Goal: Task Accomplishment & Management: Use online tool/utility

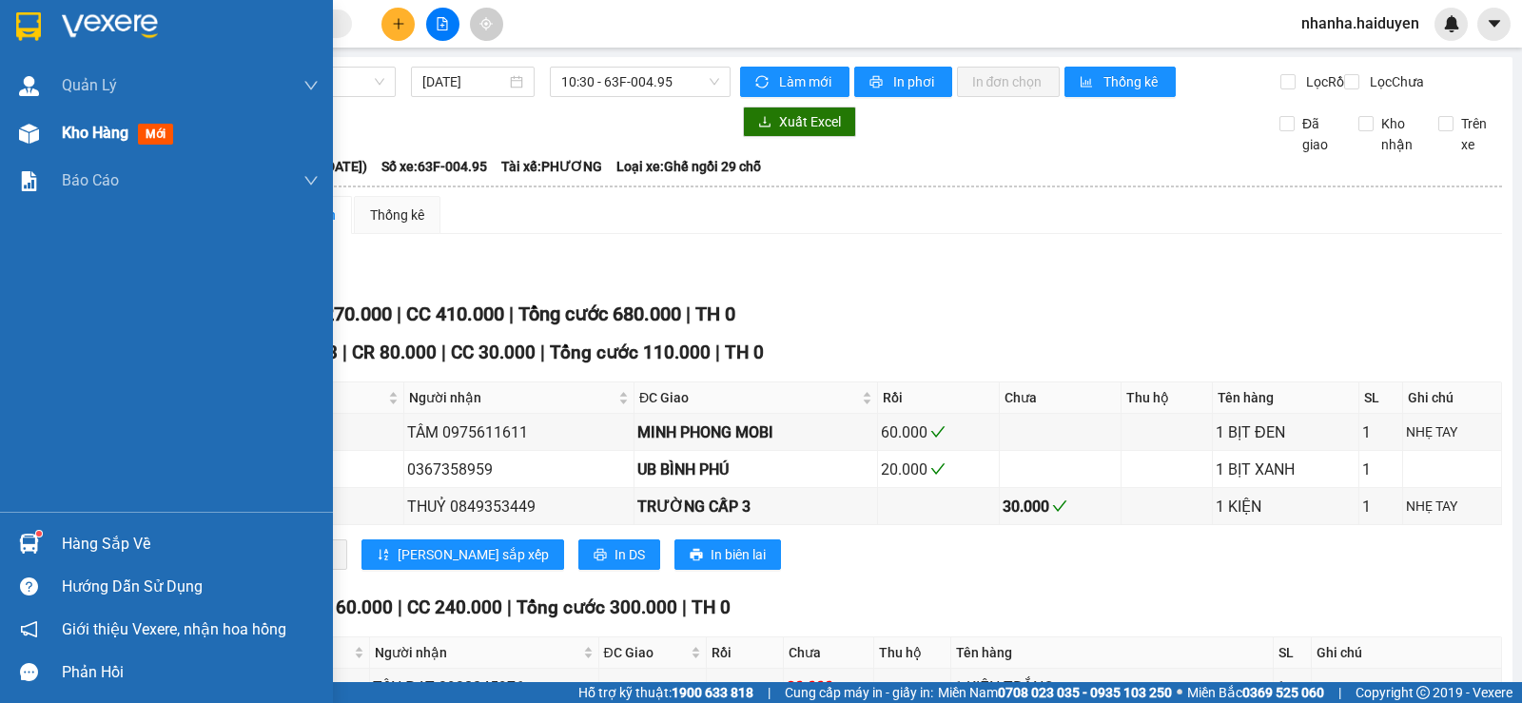
click at [46, 123] on div "Kho hàng mới" at bounding box center [166, 133] width 333 height 48
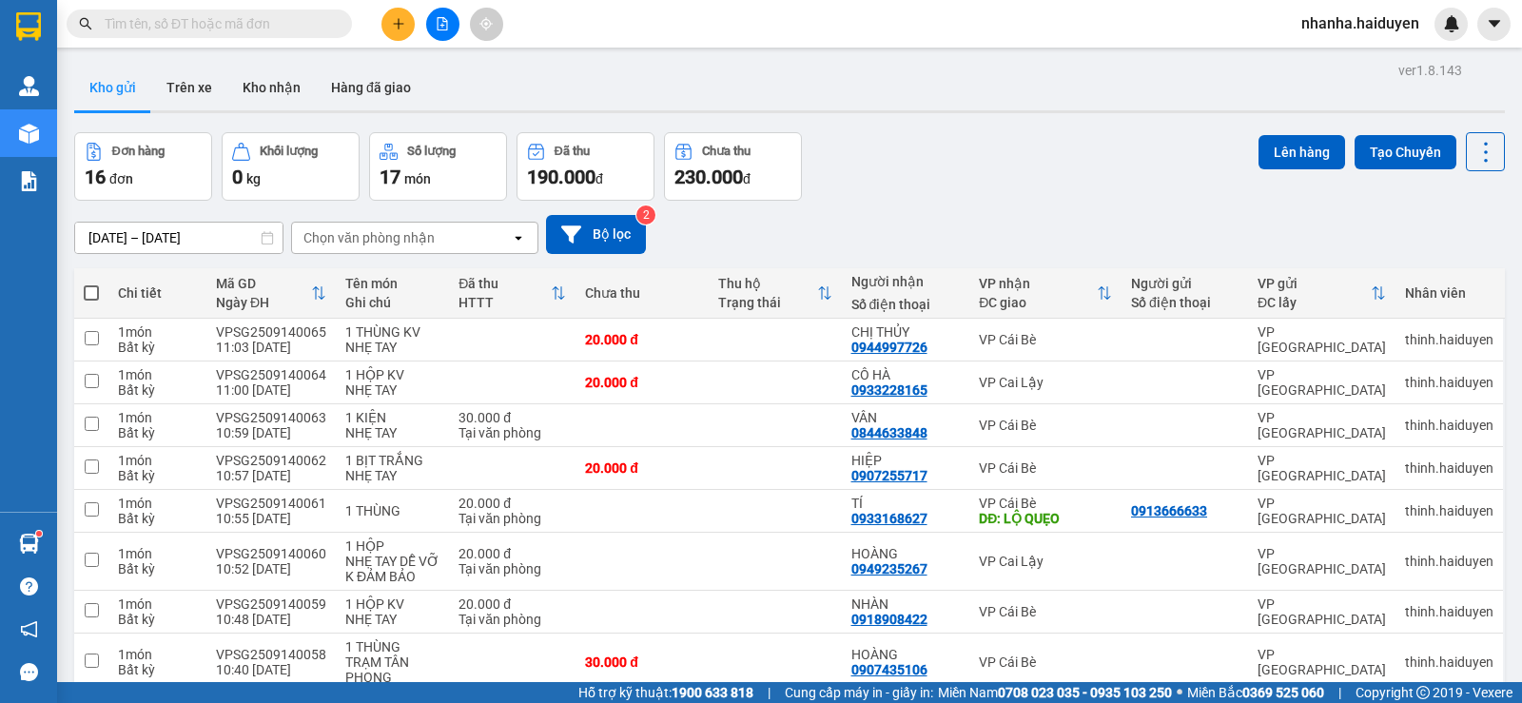
scroll to position [461, 0]
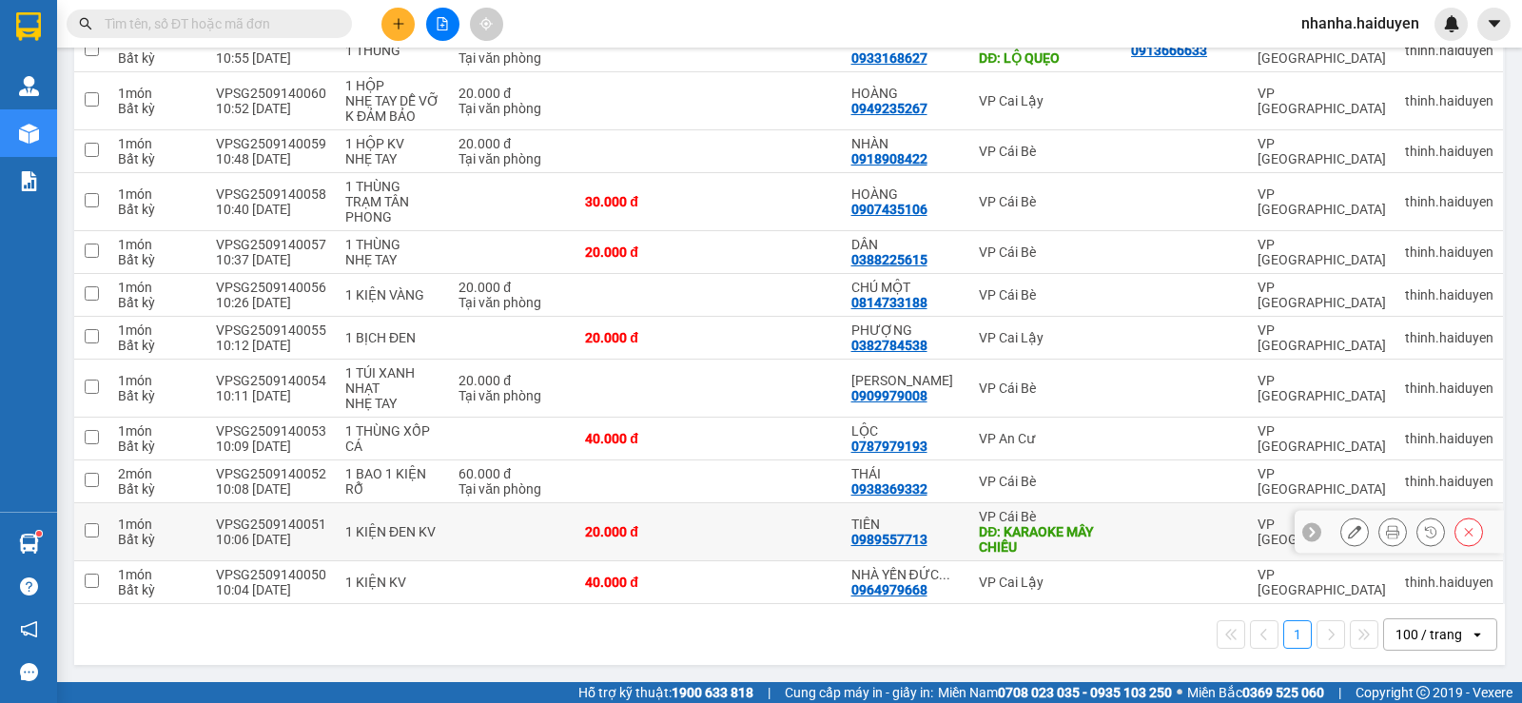
click at [723, 511] on td at bounding box center [775, 532] width 133 height 58
checkbox input "true"
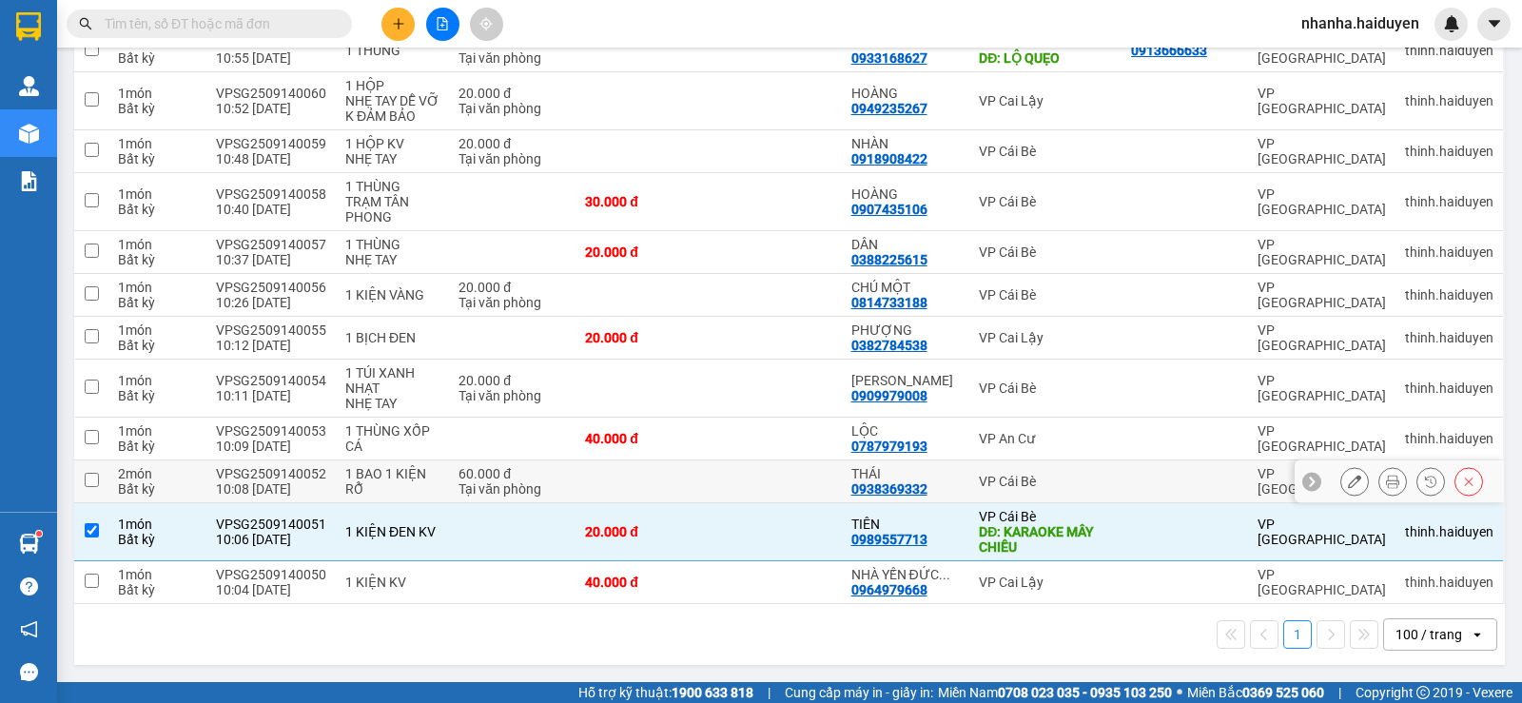
scroll to position [0, 0]
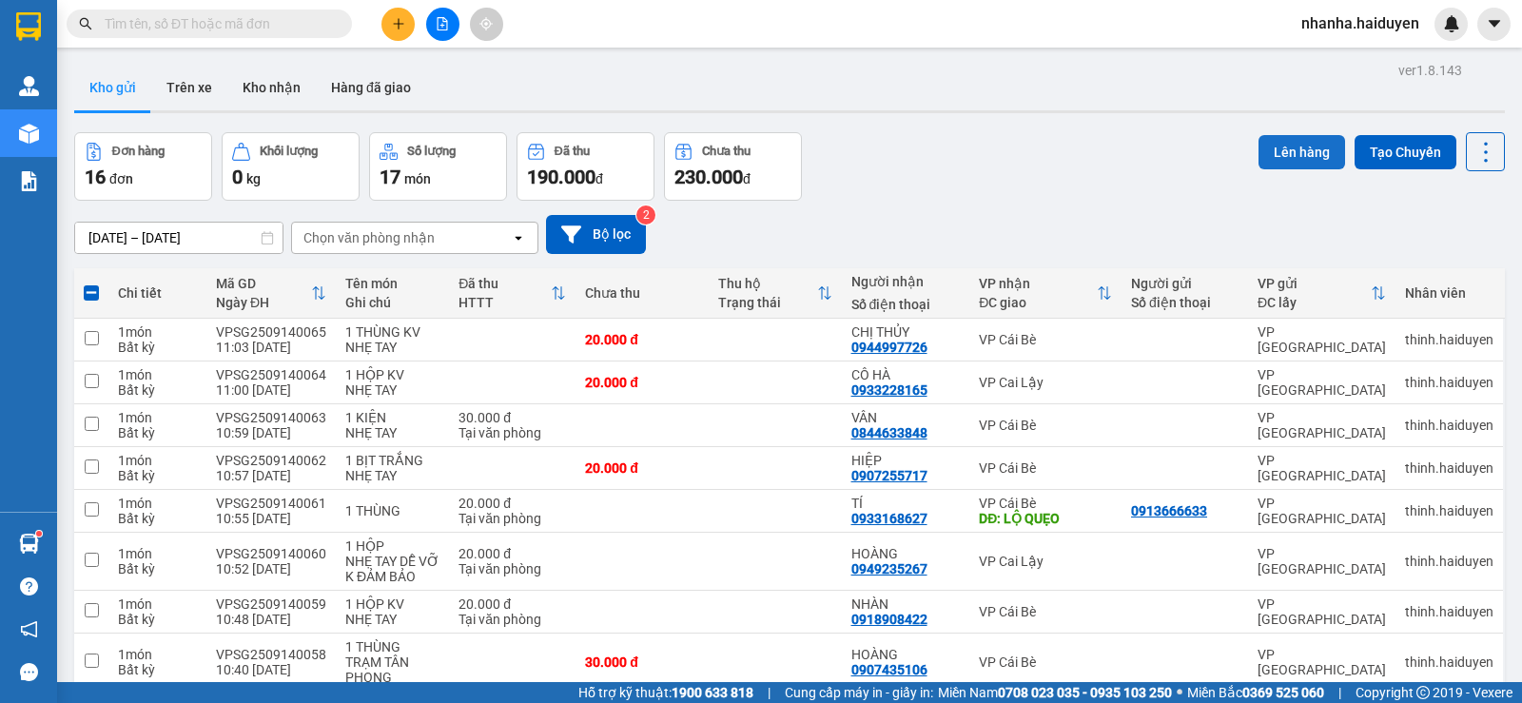
click at [1276, 146] on button "Lên hàng" at bounding box center [1302, 152] width 87 height 34
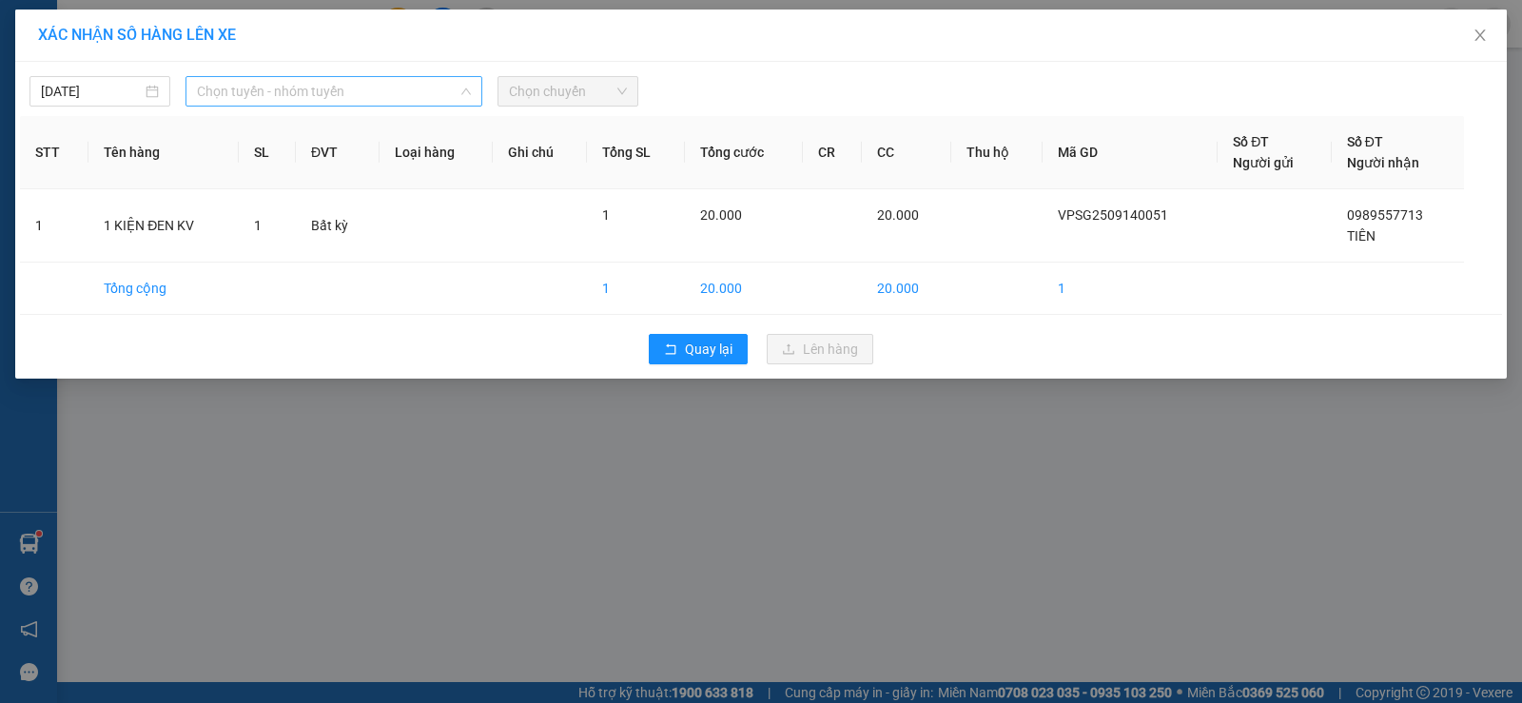
click at [441, 102] on span "Chọn tuyến - nhóm tuyến" at bounding box center [334, 91] width 274 height 29
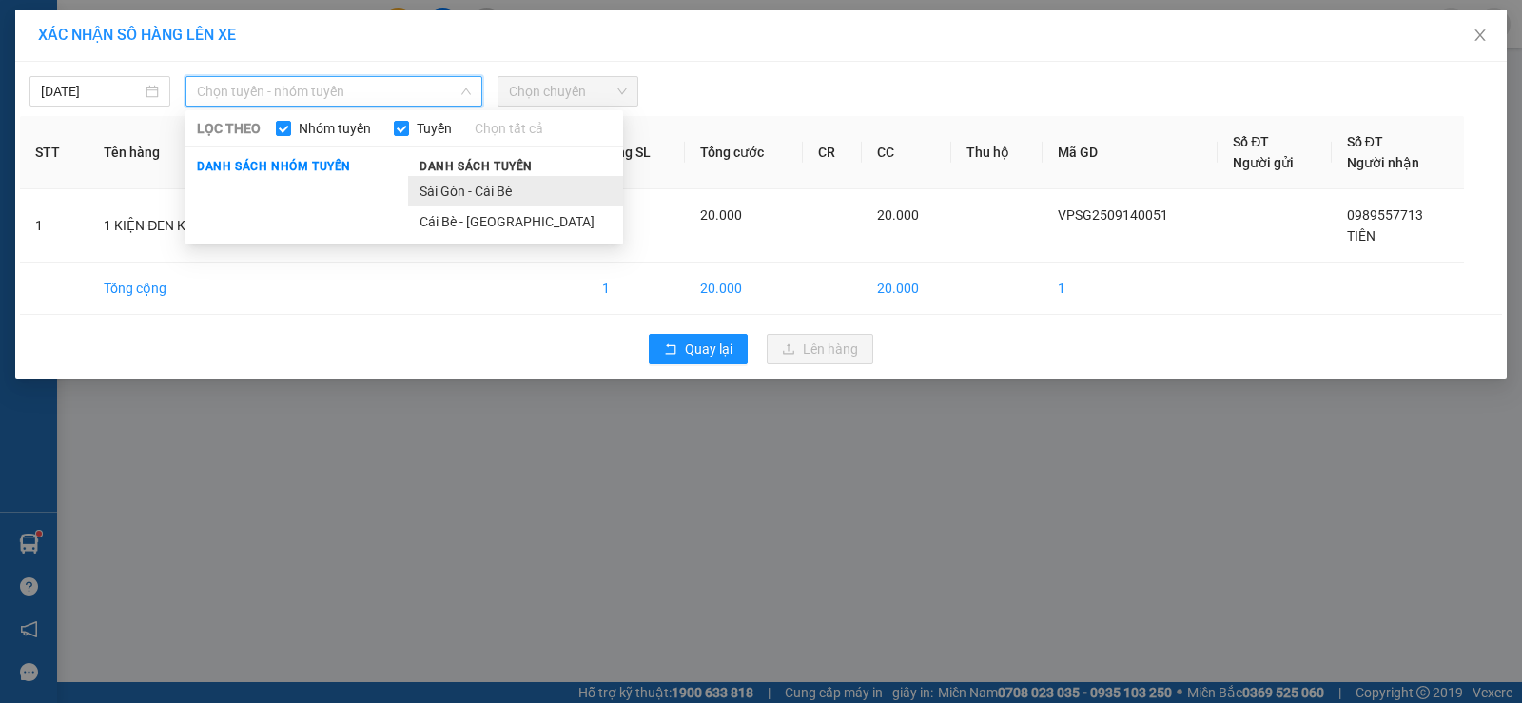
click at [451, 198] on li "Sài Gòn - Cái Bè" at bounding box center [515, 191] width 215 height 30
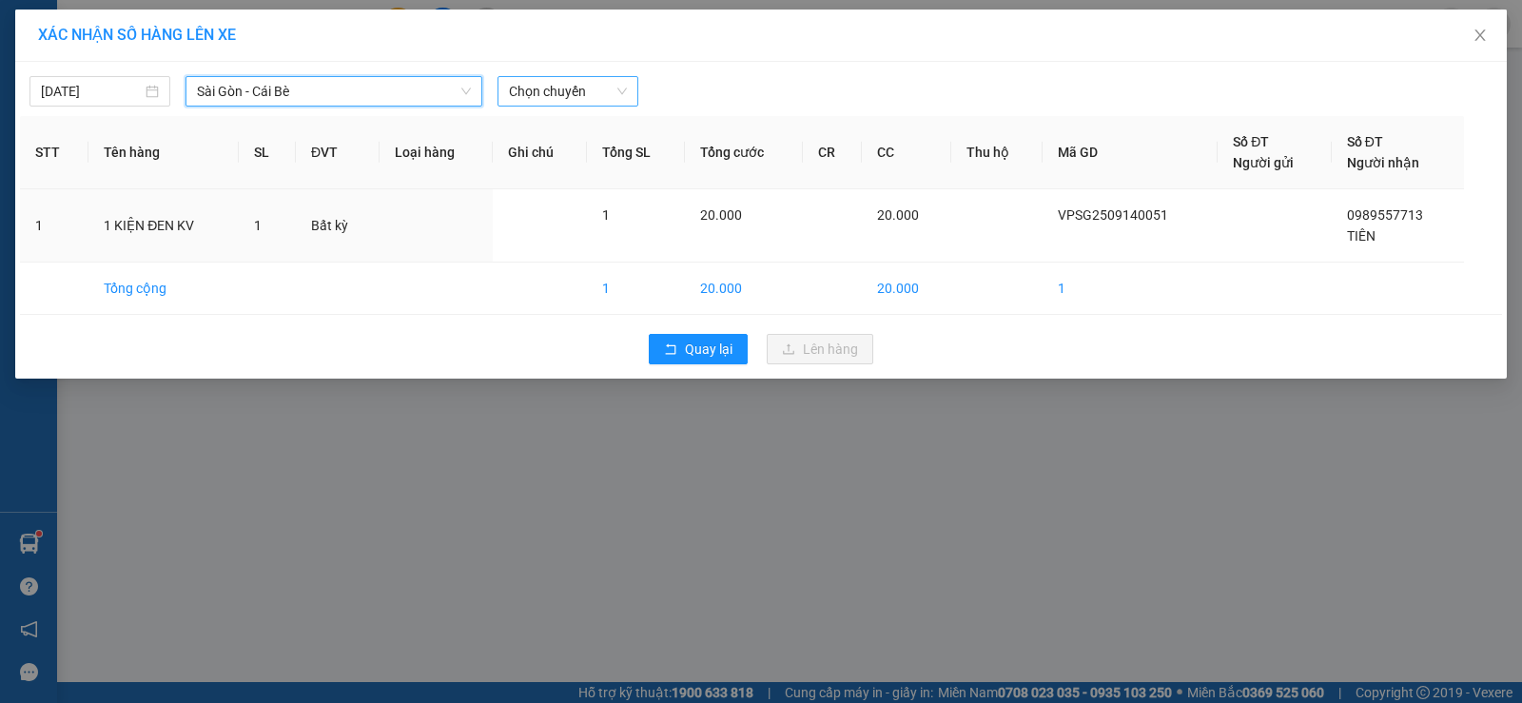
click at [573, 82] on span "Chọn chuyến" at bounding box center [568, 91] width 118 height 29
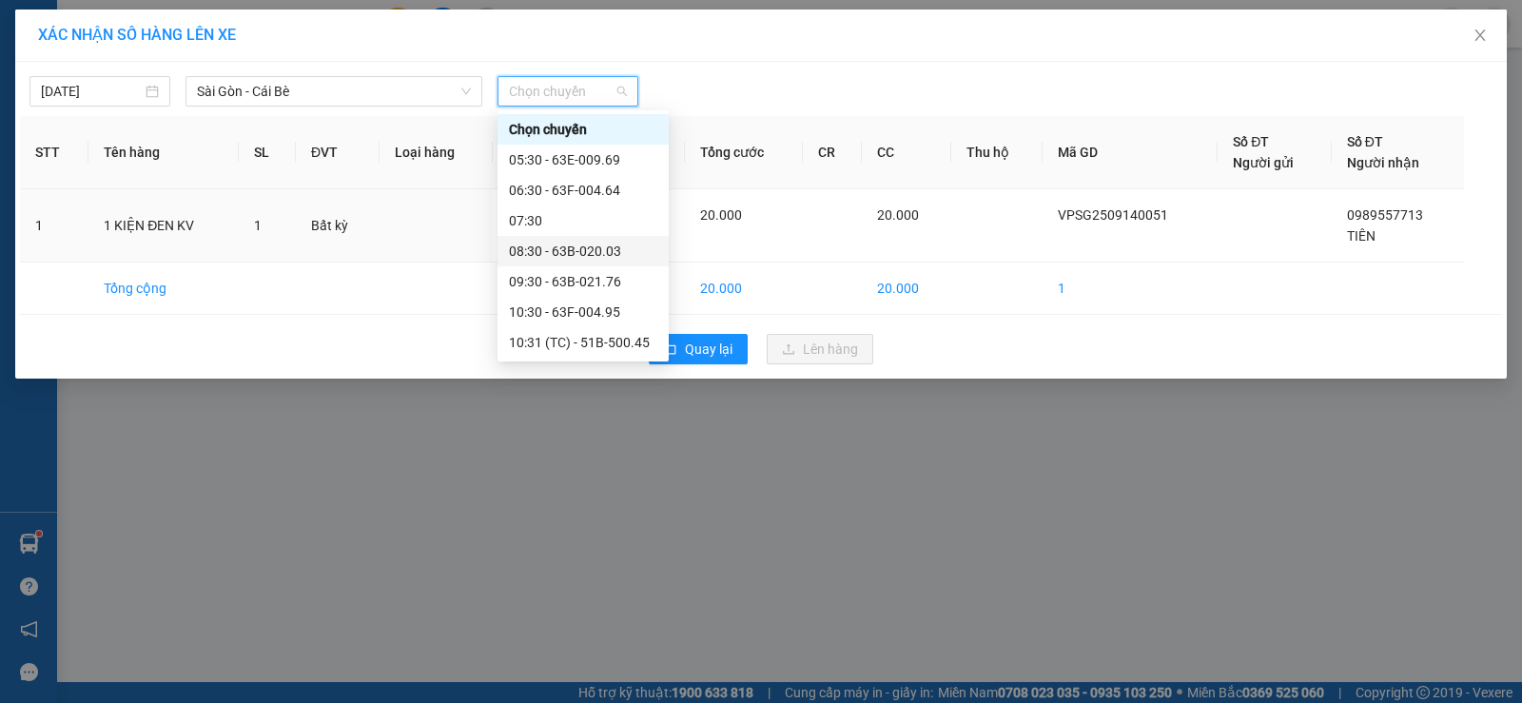
scroll to position [95, 0]
click at [555, 273] on div "11:30 - 63B-021.31" at bounding box center [583, 277] width 148 height 21
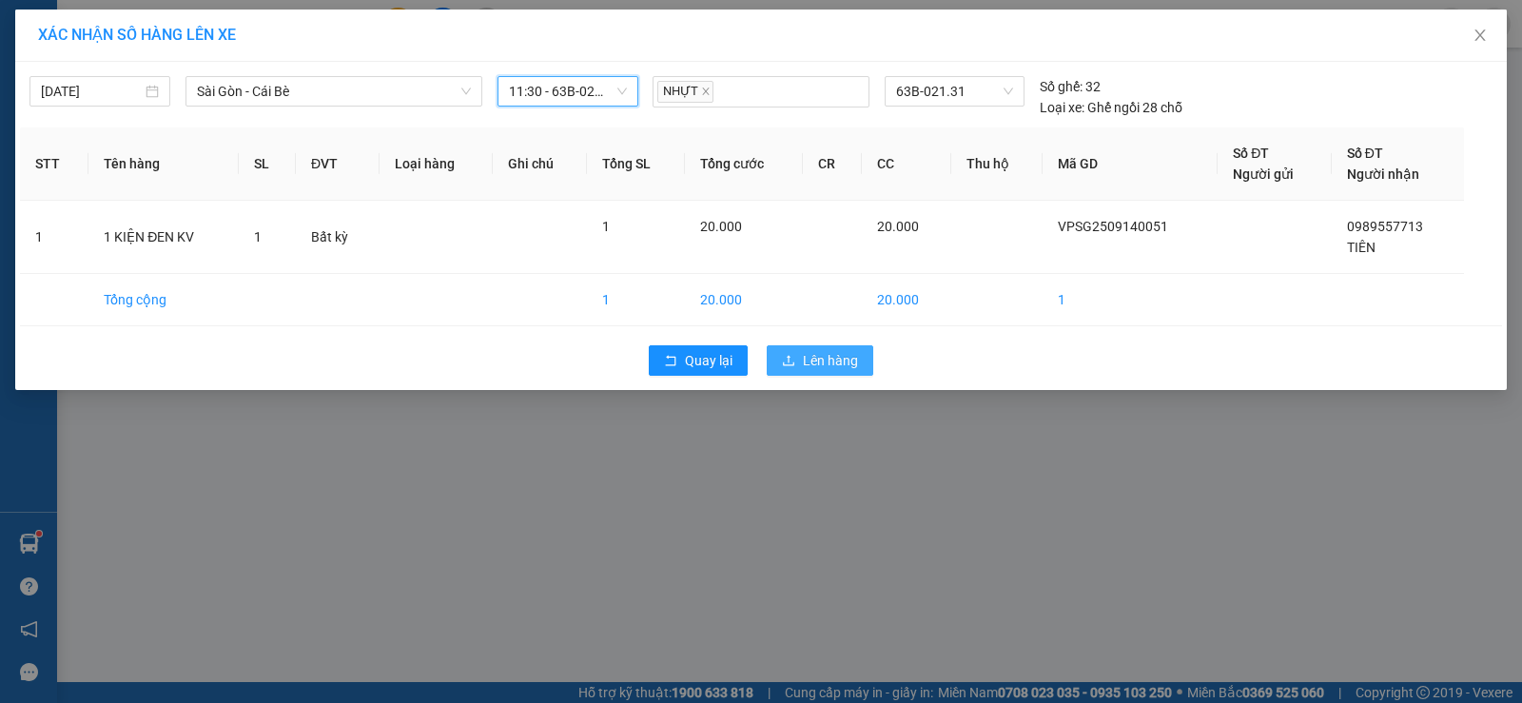
click at [845, 366] on span "Lên hàng" at bounding box center [830, 360] width 55 height 21
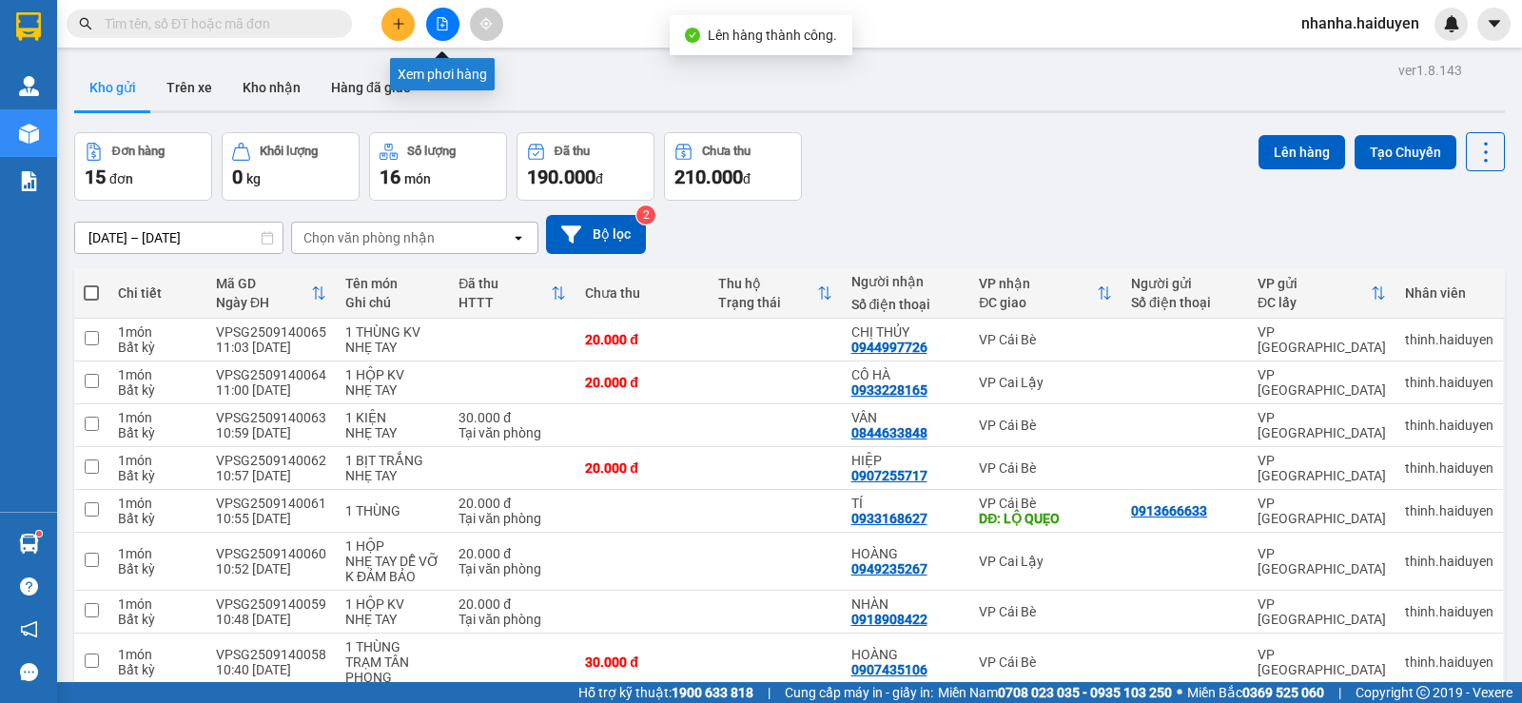
click at [438, 22] on icon "file-add" at bounding box center [443, 23] width 10 height 13
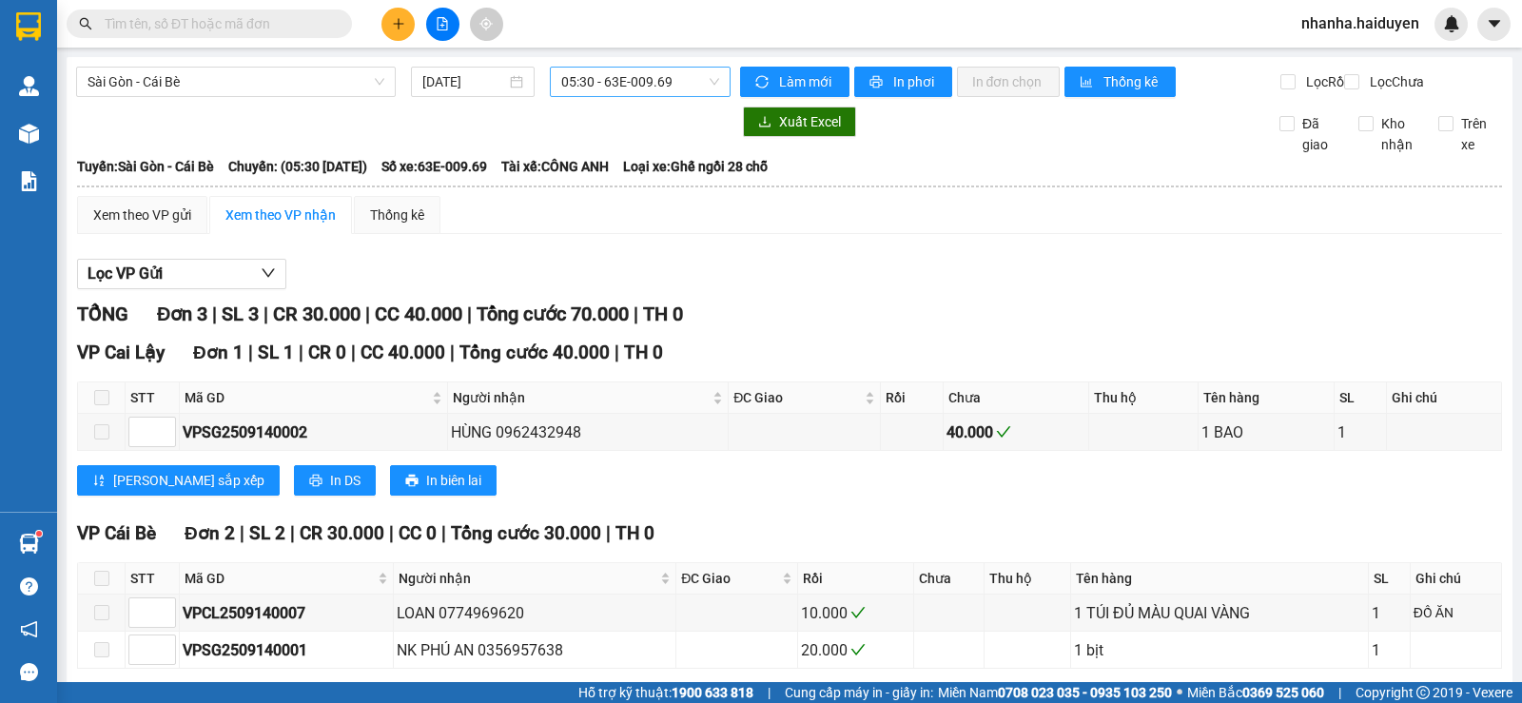
click at [651, 91] on span "05:30 - 63E-009.69" at bounding box center [639, 82] width 157 height 29
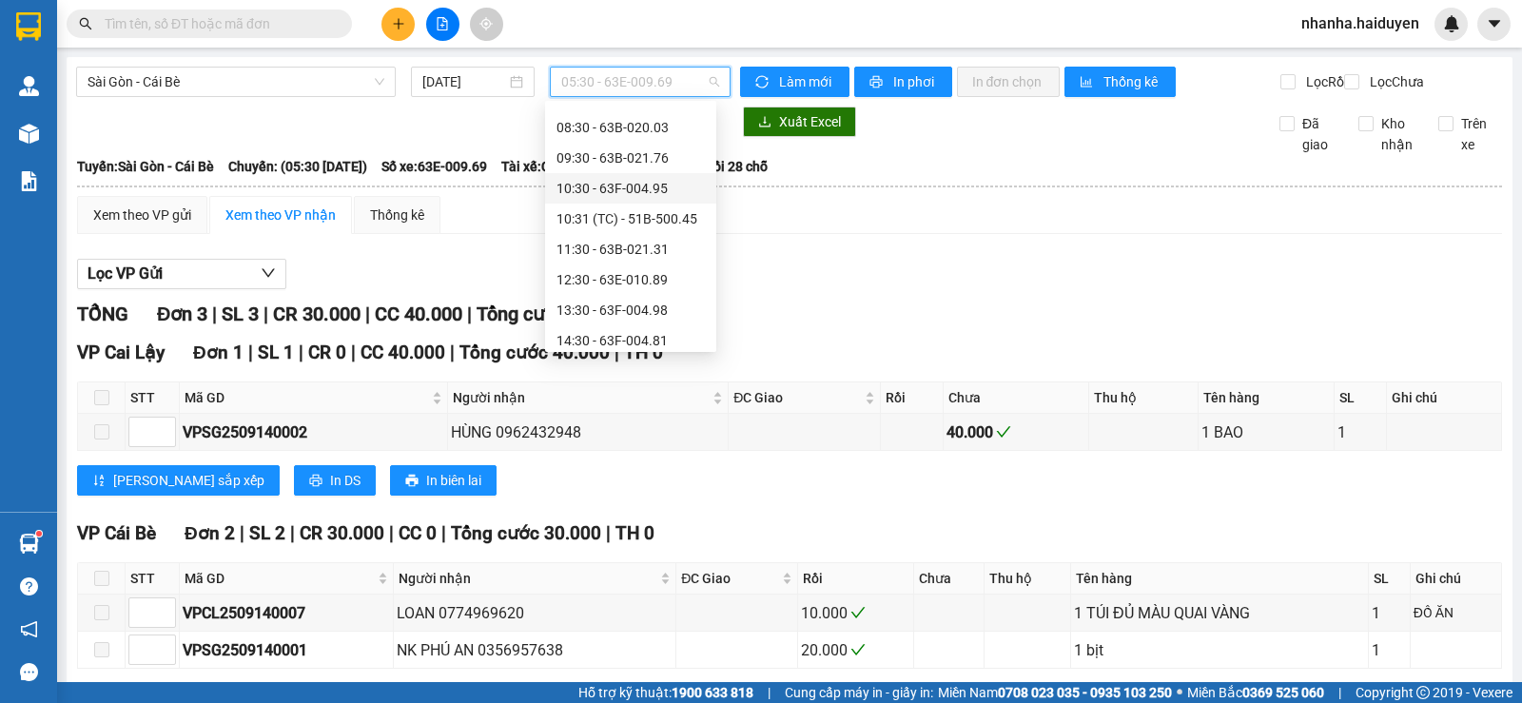
scroll to position [209, 0]
click at [636, 142] on div "11:30 - 63B-021.31" at bounding box center [630, 154] width 171 height 30
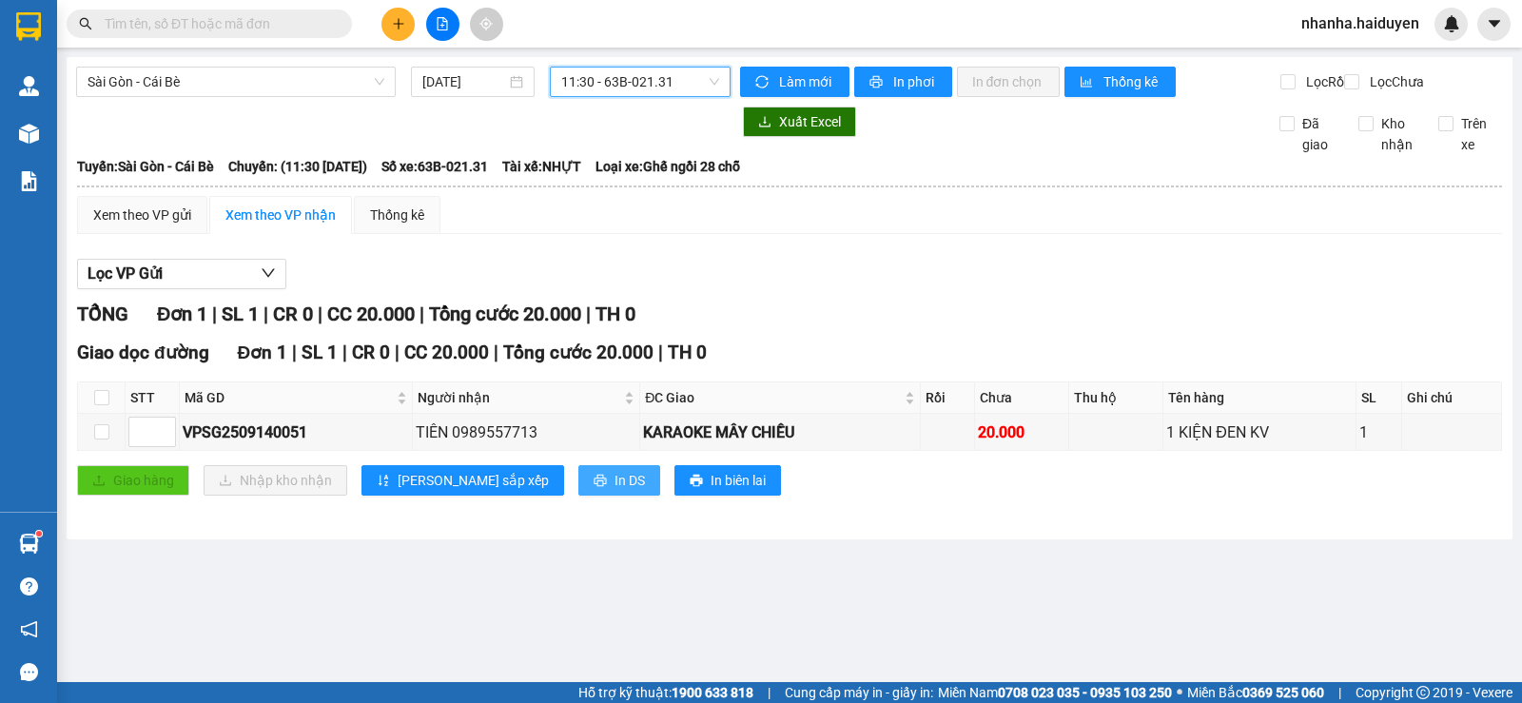
click at [579, 487] on button "In DS" at bounding box center [620, 480] width 82 height 30
